Goal: Task Accomplishment & Management: Manage account settings

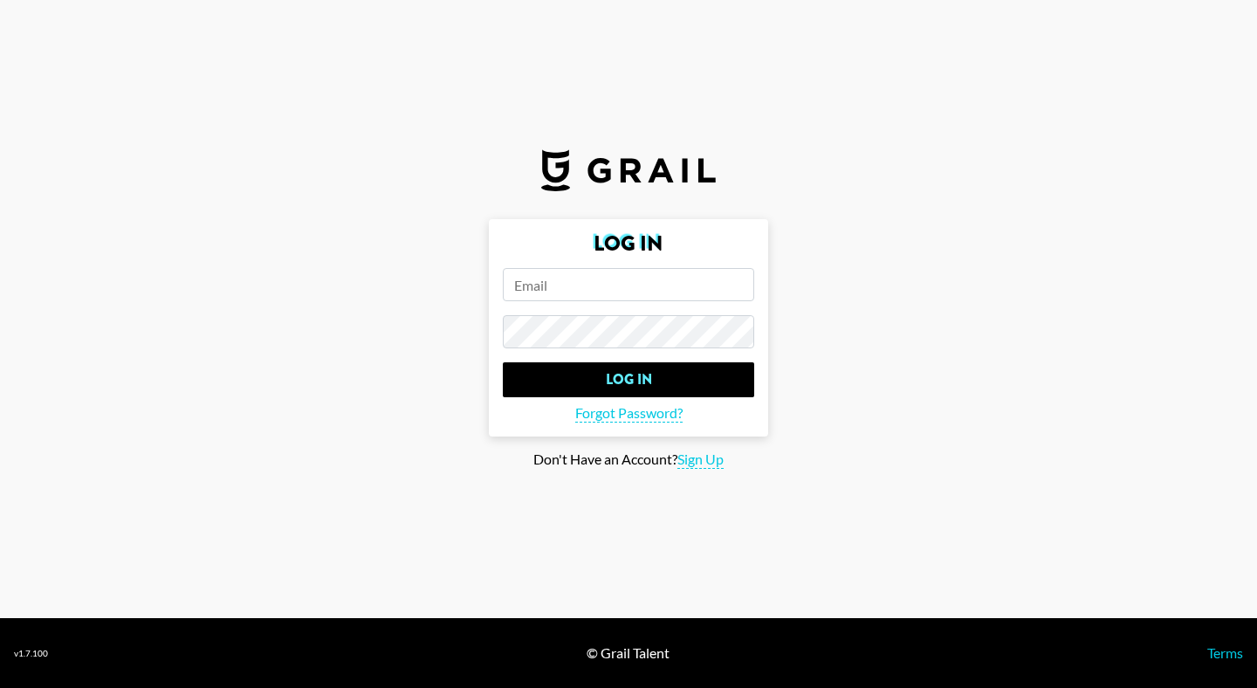
click at [582, 286] on input "email" at bounding box center [628, 284] width 251 height 33
type input "[PERSON_NAME][EMAIL_ADDRESS][DOMAIN_NAME]"
click at [503, 362] on input "Log In" at bounding box center [628, 379] width 251 height 35
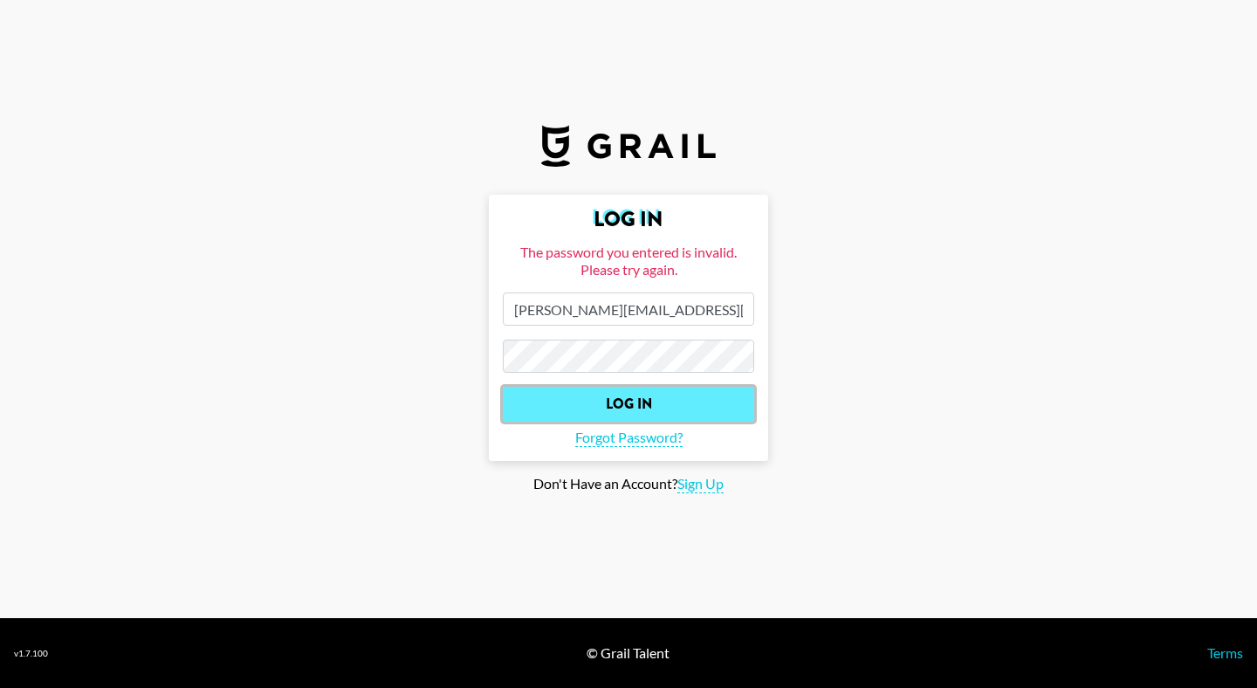
click at [634, 390] on input "Log In" at bounding box center [628, 404] width 251 height 35
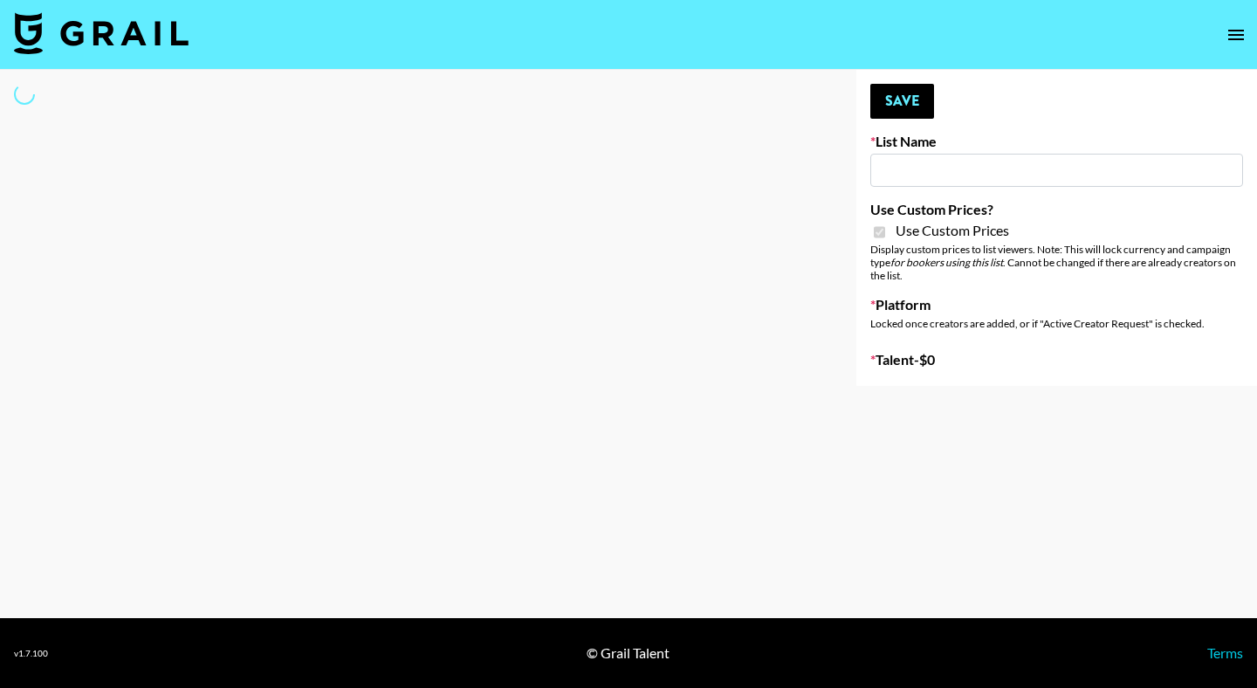
type input "Content Labs for Govee's TV Backlight 3."
checkbox input "true"
select select "Brand"
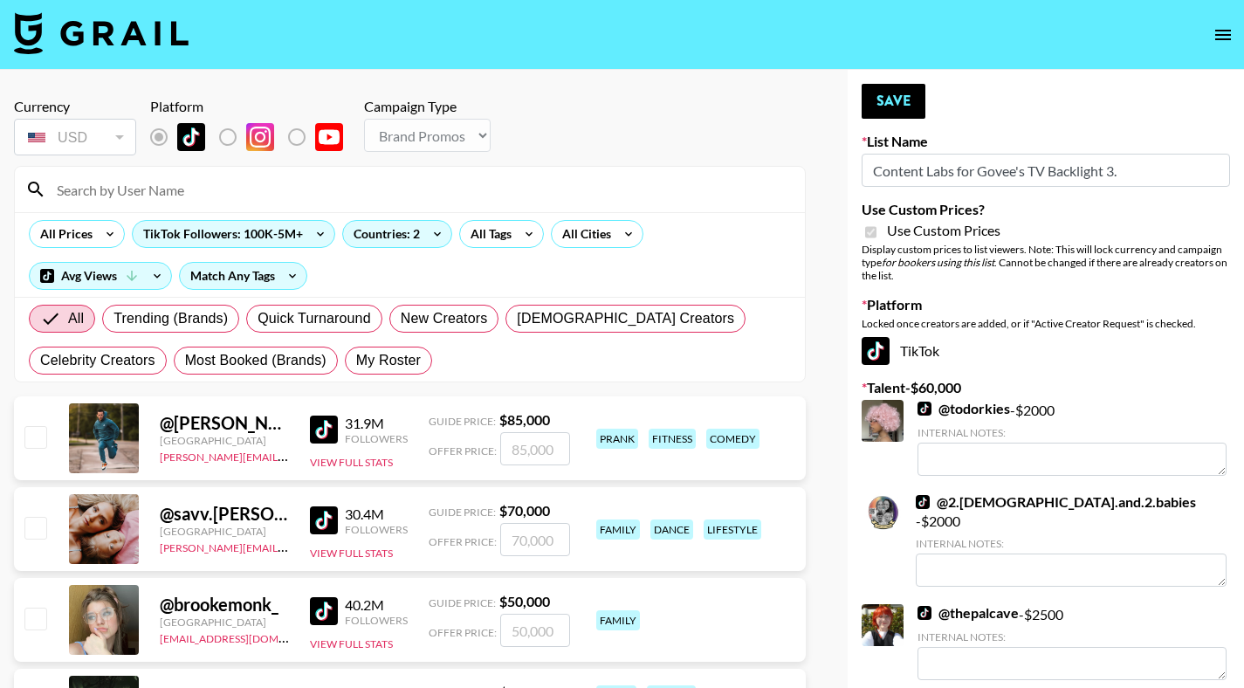
click at [135, 196] on input at bounding box center [420, 190] width 748 height 28
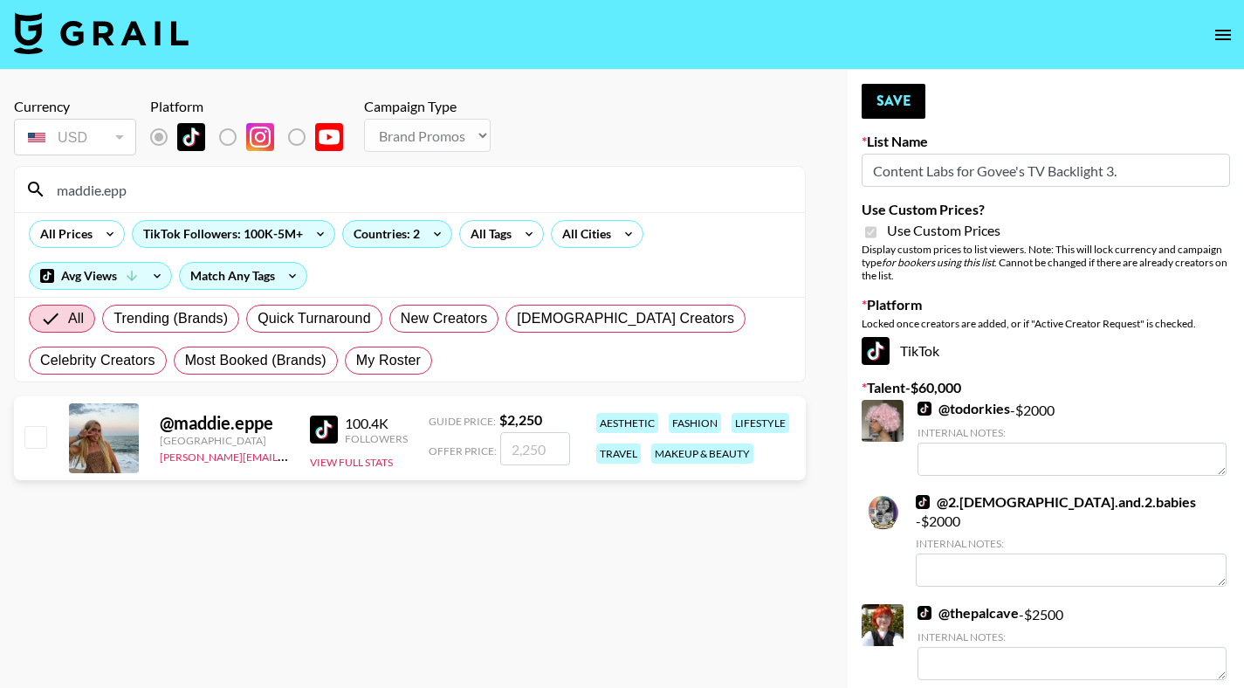
type input "maddie.epp"
click at [40, 439] on input "checkbox" at bounding box center [34, 436] width 21 height 21
checkbox input "true"
type input "2250"
click at [896, 100] on button "Save" at bounding box center [894, 101] width 64 height 35
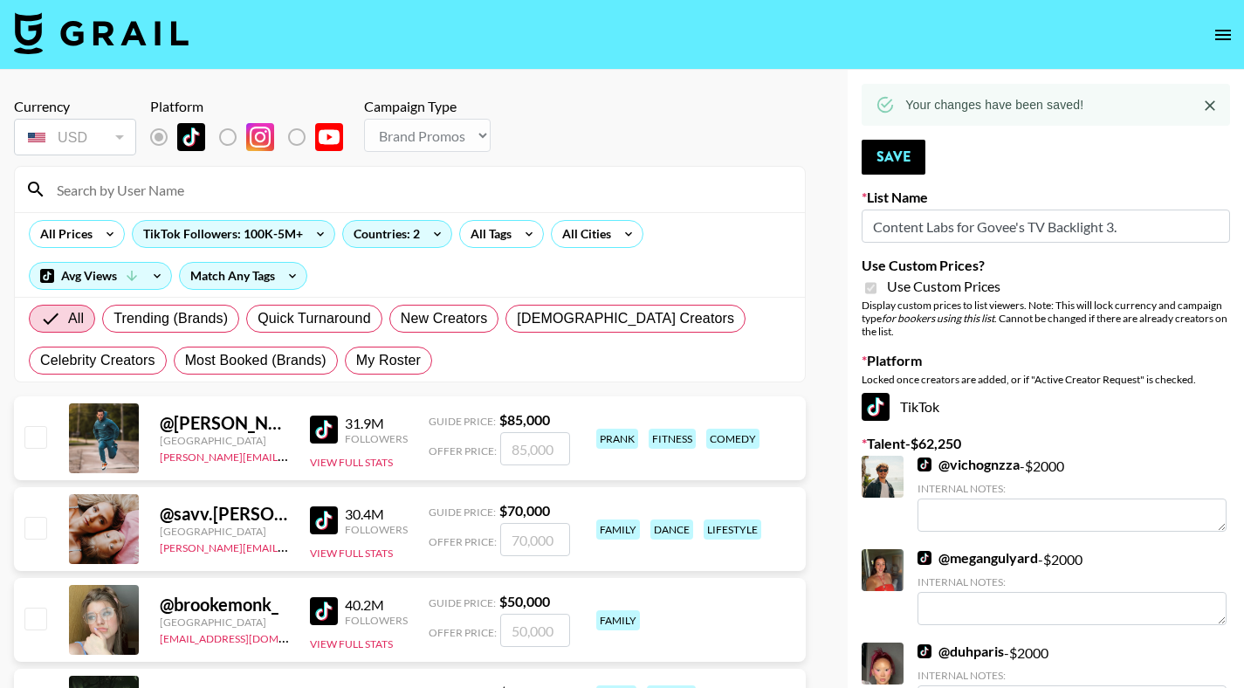
click at [479, 192] on input at bounding box center [420, 190] width 748 height 28
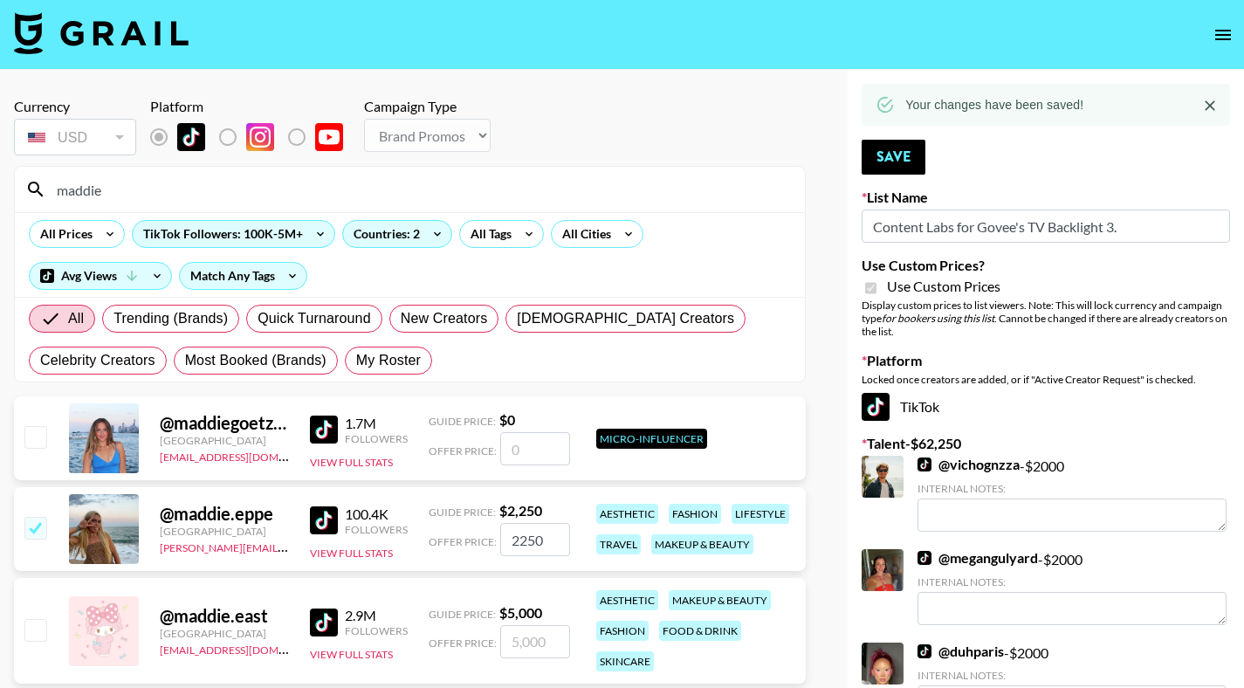
type input "maddie"
click at [534, 549] on input "2250" at bounding box center [535, 539] width 70 height 33
checkbox input "false"
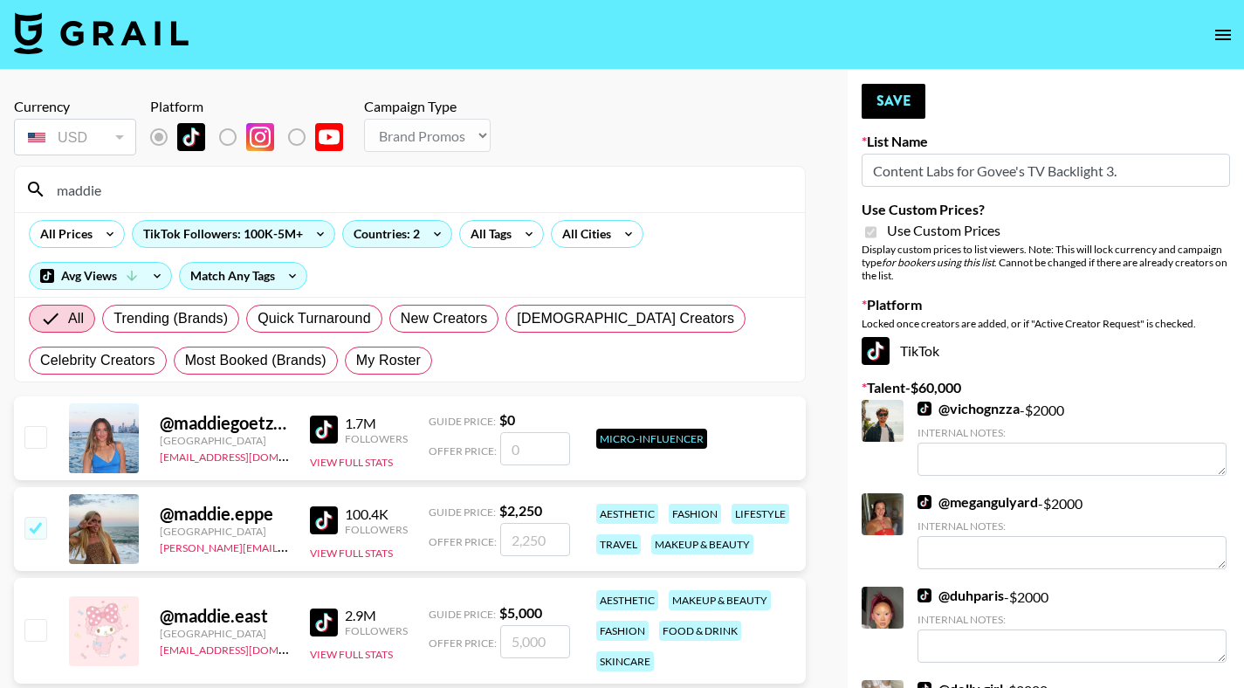
type input "6"
checkbox input "true"
type input "6250"
click at [534, 538] on input "6250" at bounding box center [535, 539] width 70 height 33
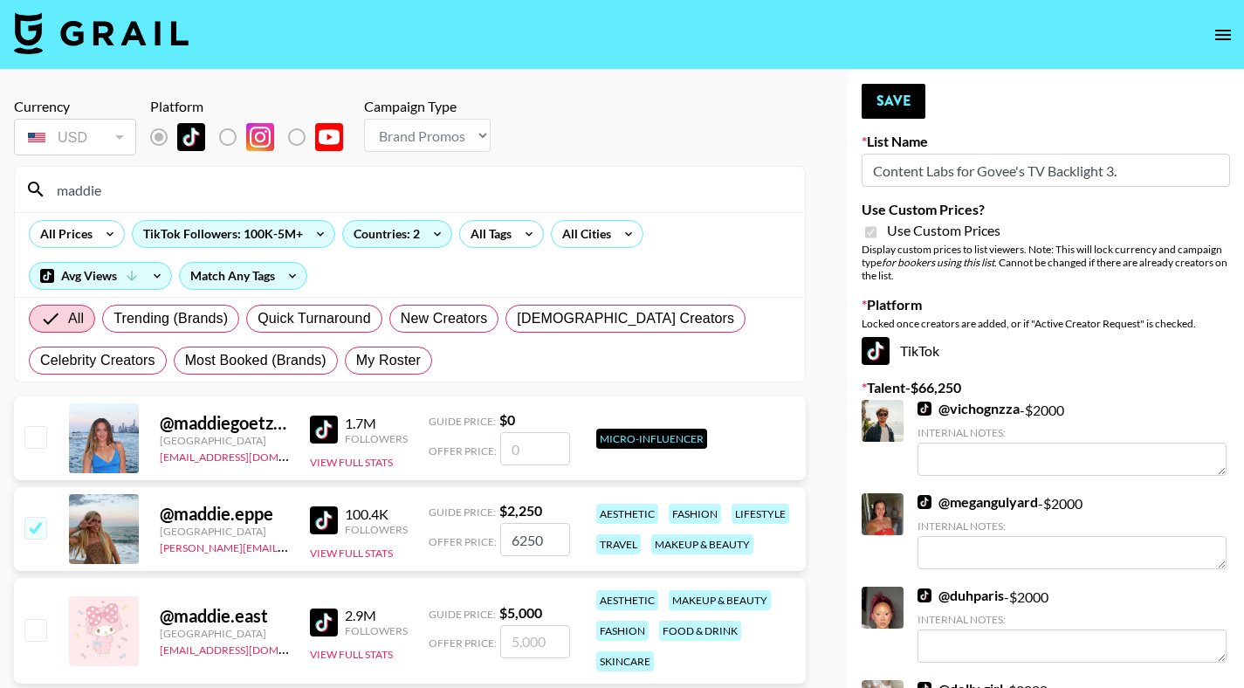
click at [534, 538] on input "6250" at bounding box center [535, 539] width 70 height 33
checkbox input "false"
checkbox input "true"
type input "2"
checkbox input "false"
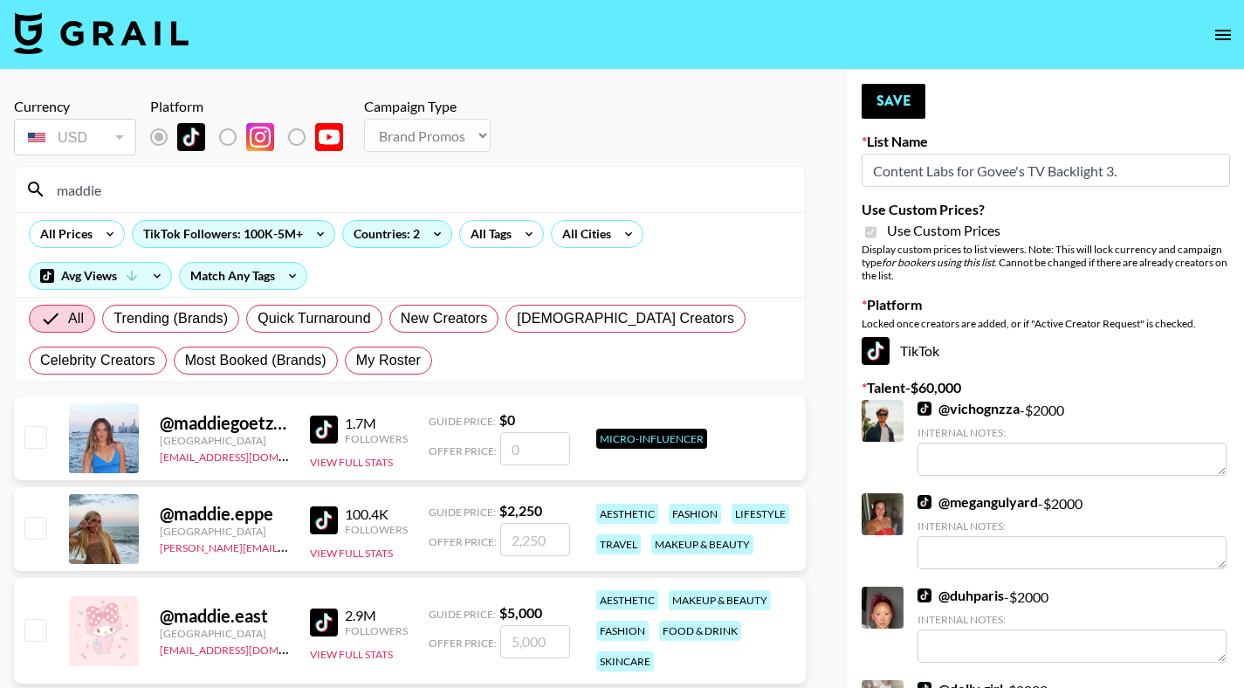
checkbox input "true"
type input "3000"
click at [903, 104] on button "Save" at bounding box center [894, 101] width 64 height 35
